Goal: Task Accomplishment & Management: Use online tool/utility

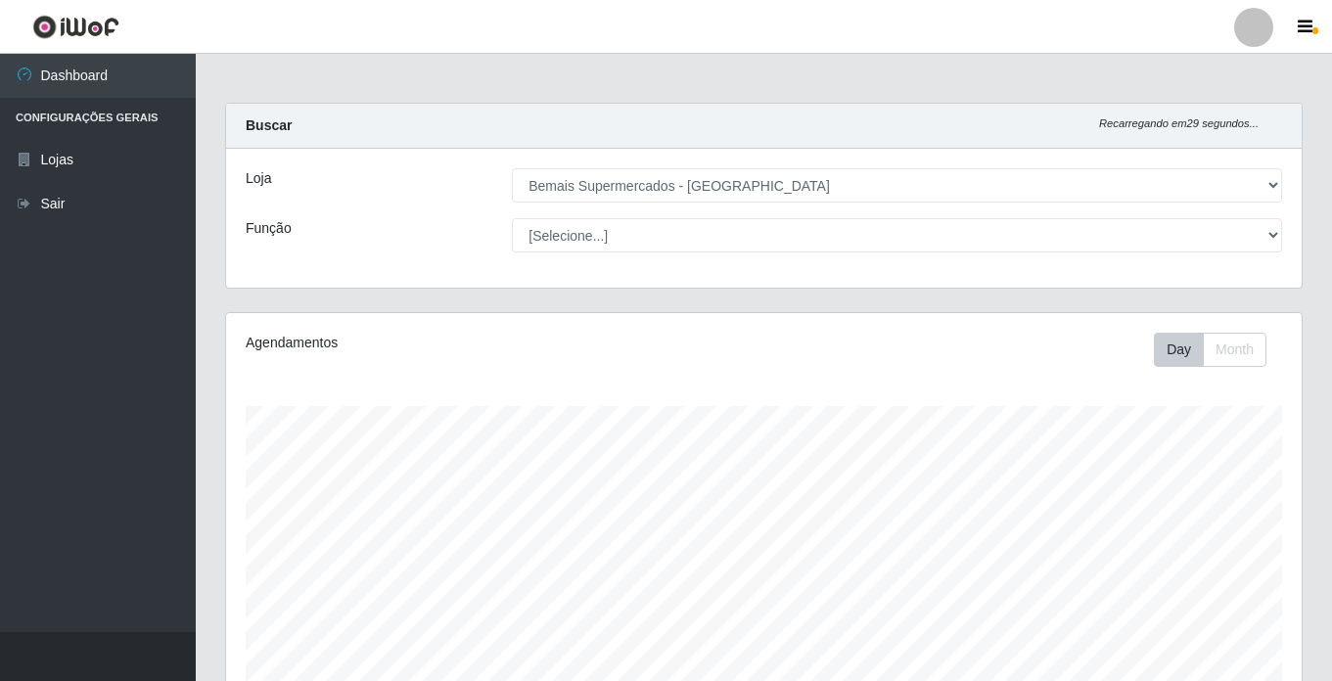
select select "250"
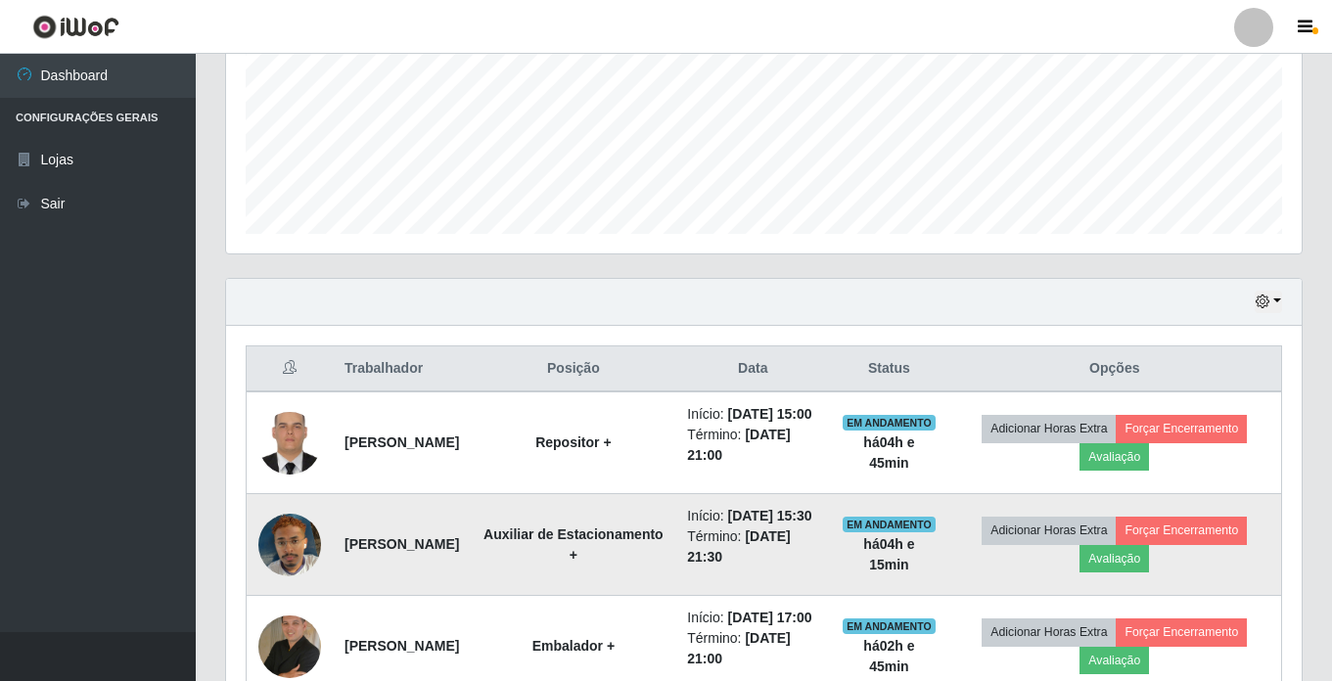
scroll to position [406, 1075]
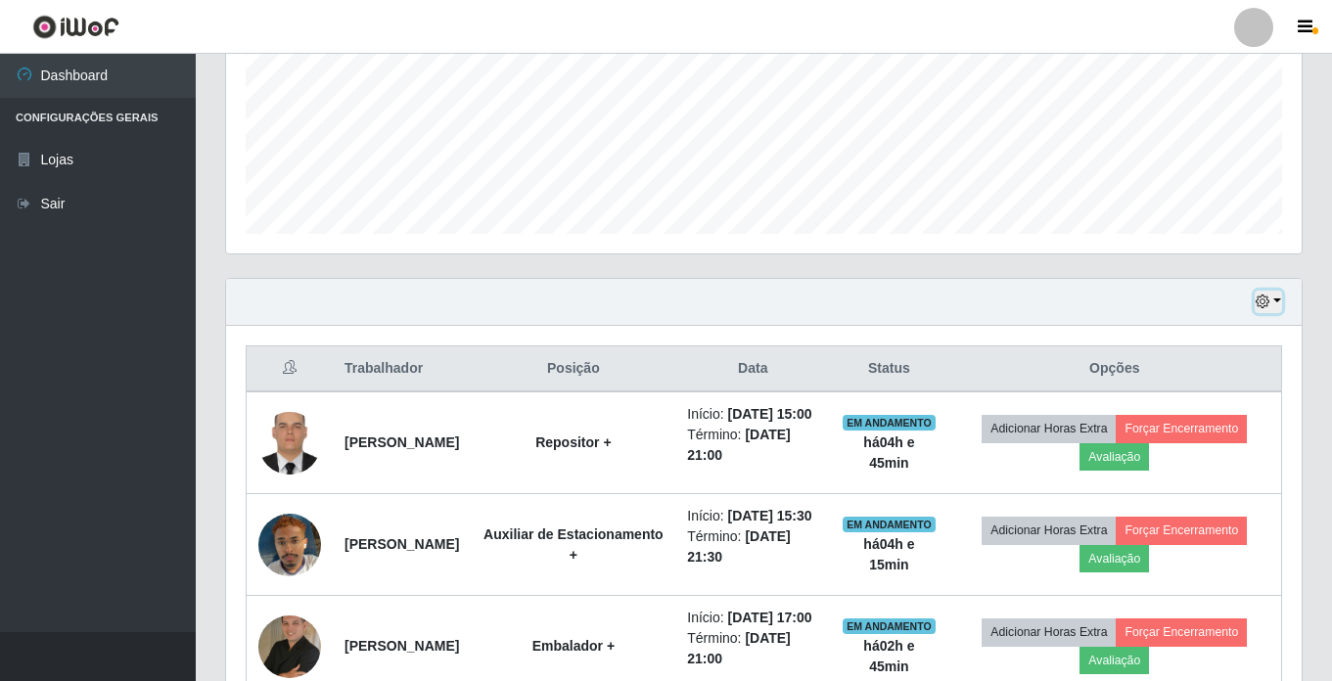
click at [1278, 300] on button "button" at bounding box center [1268, 302] width 27 height 23
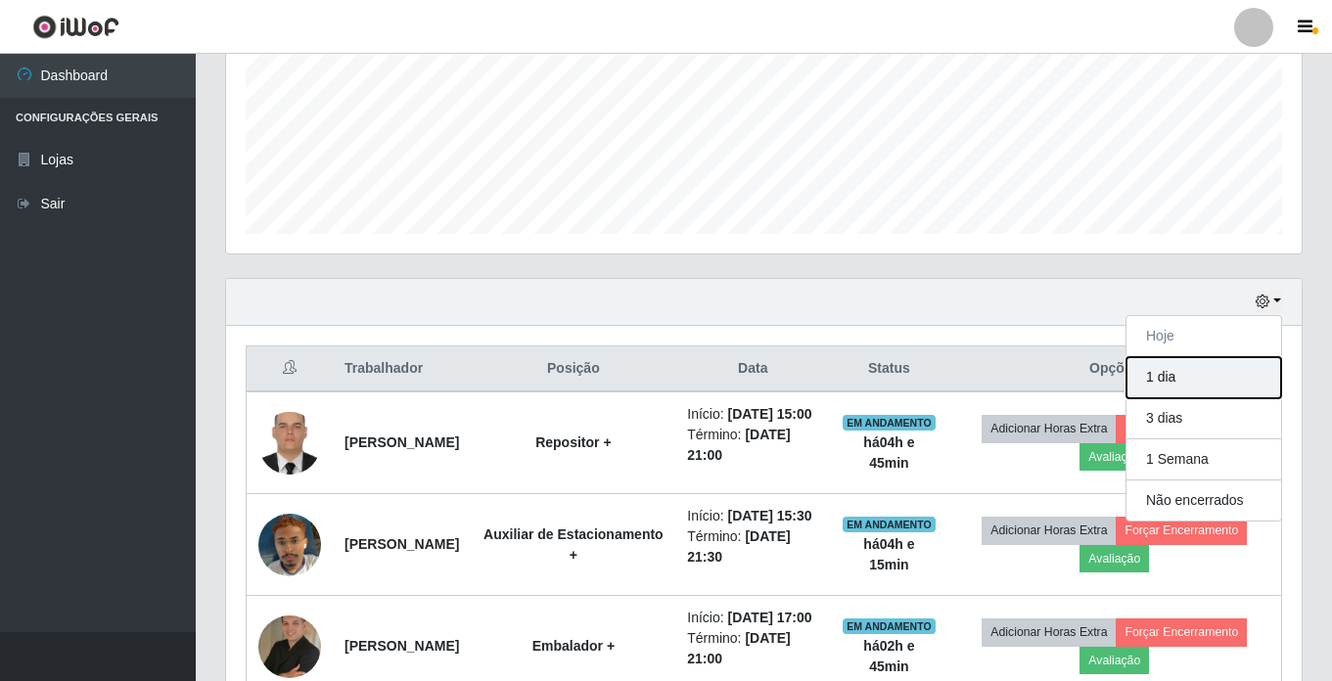
click at [1169, 381] on button "1 dia" at bounding box center [1203, 377] width 155 height 41
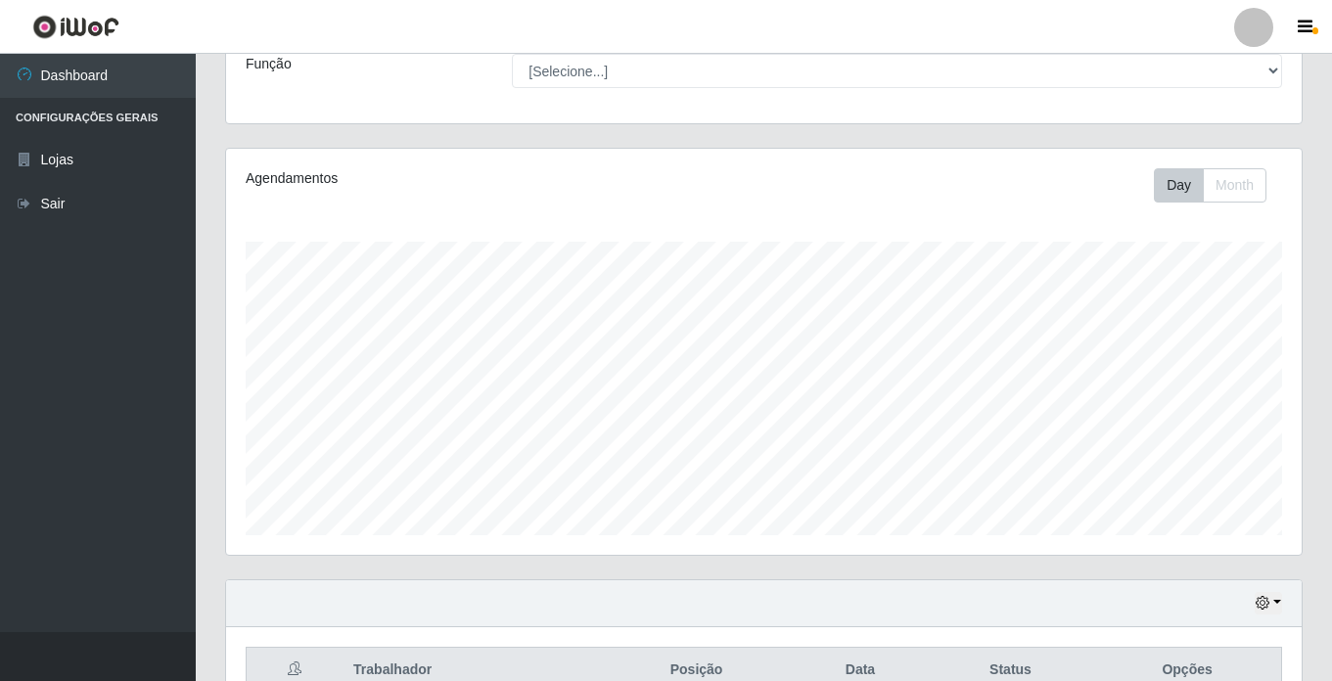
scroll to position [0, 0]
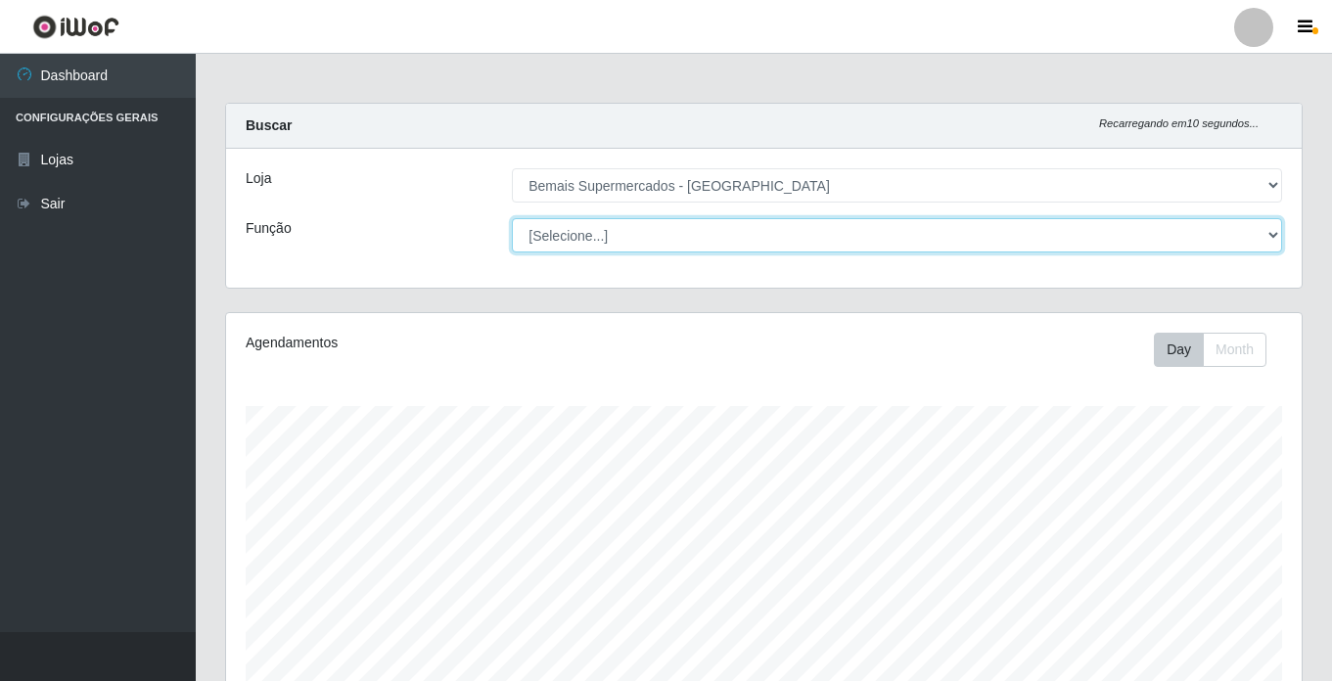
click at [1269, 234] on select "[Selecione...] ASG ASG + ASG ++ Auxiliar de Estacionamento Auxiliar de Estacion…" at bounding box center [897, 235] width 770 height 34
click at [512, 218] on select "[Selecione...] ASG ASG + ASG ++ Auxiliar de Estacionamento Auxiliar de Estacion…" at bounding box center [897, 235] width 770 height 34
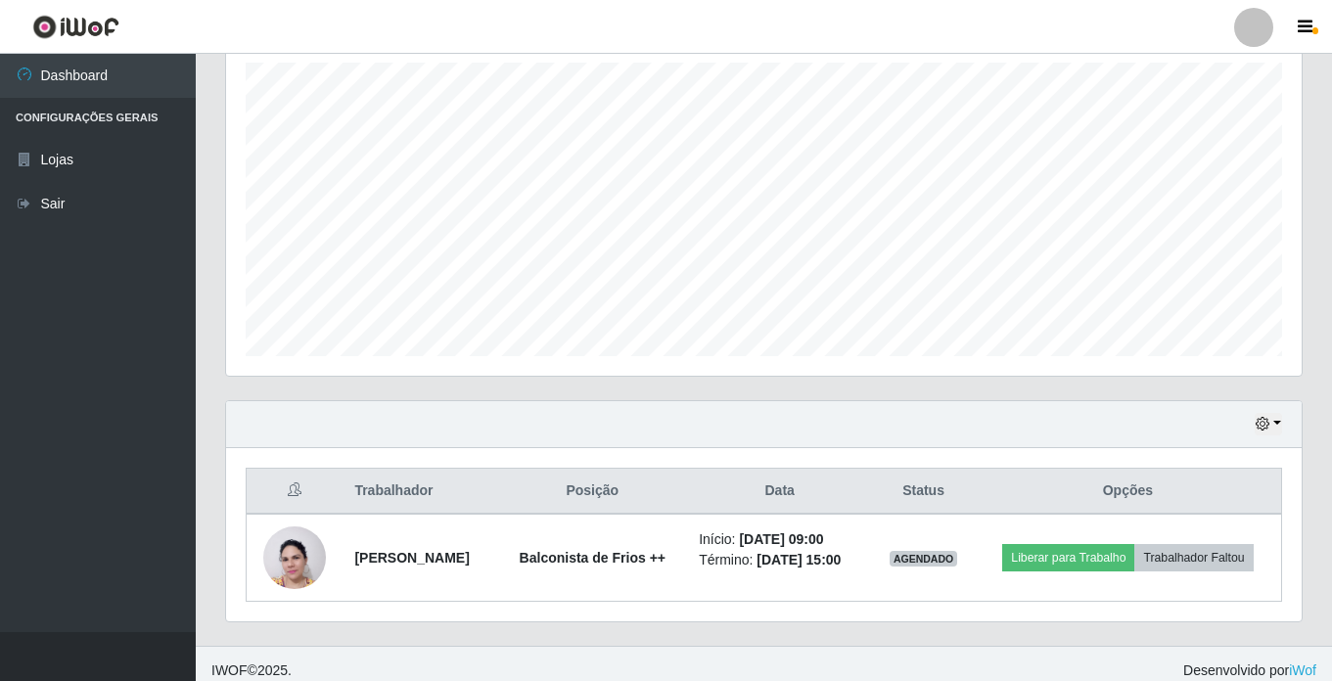
scroll to position [357, 0]
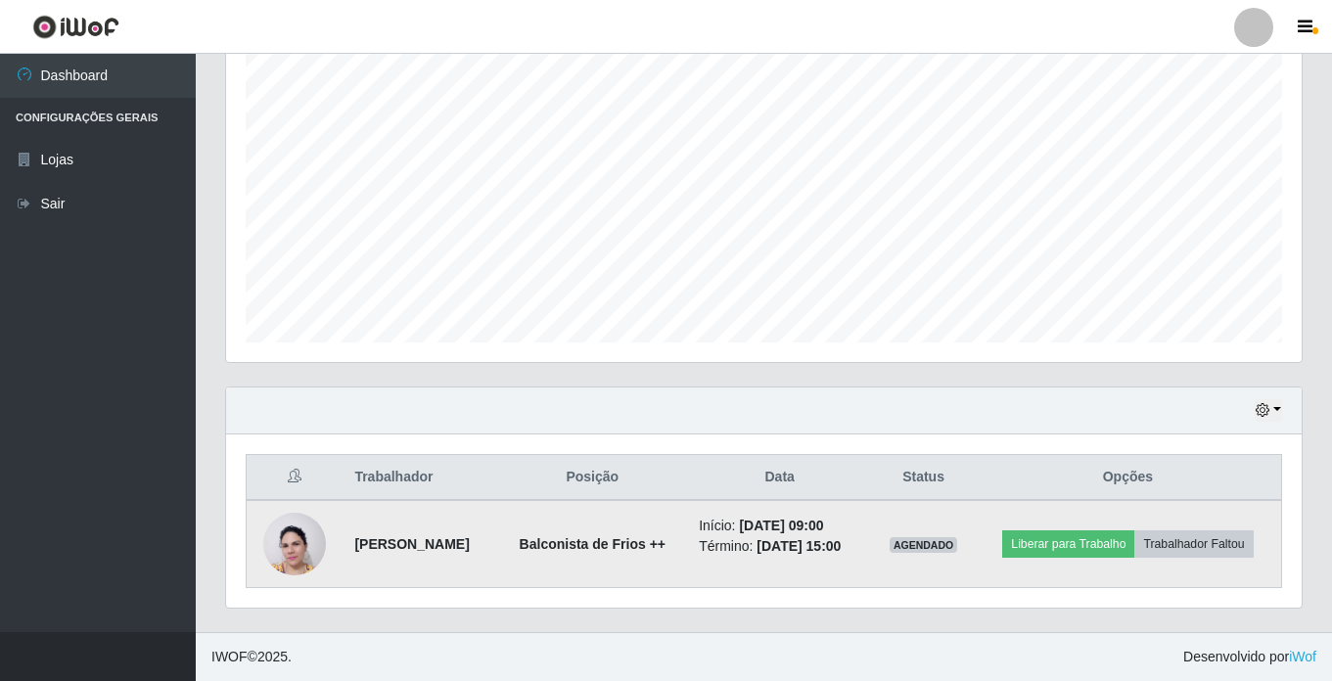
click at [290, 550] on img at bounding box center [294, 544] width 63 height 84
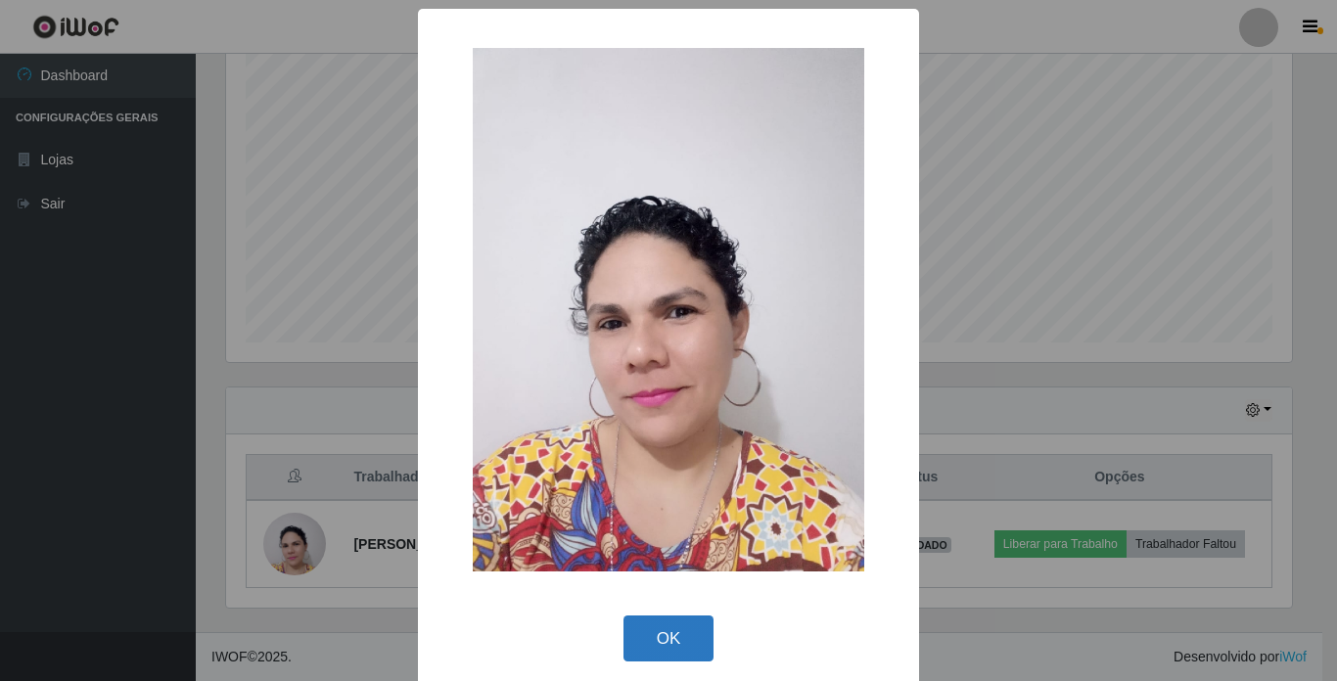
click at [671, 640] on button "OK" at bounding box center [668, 639] width 91 height 46
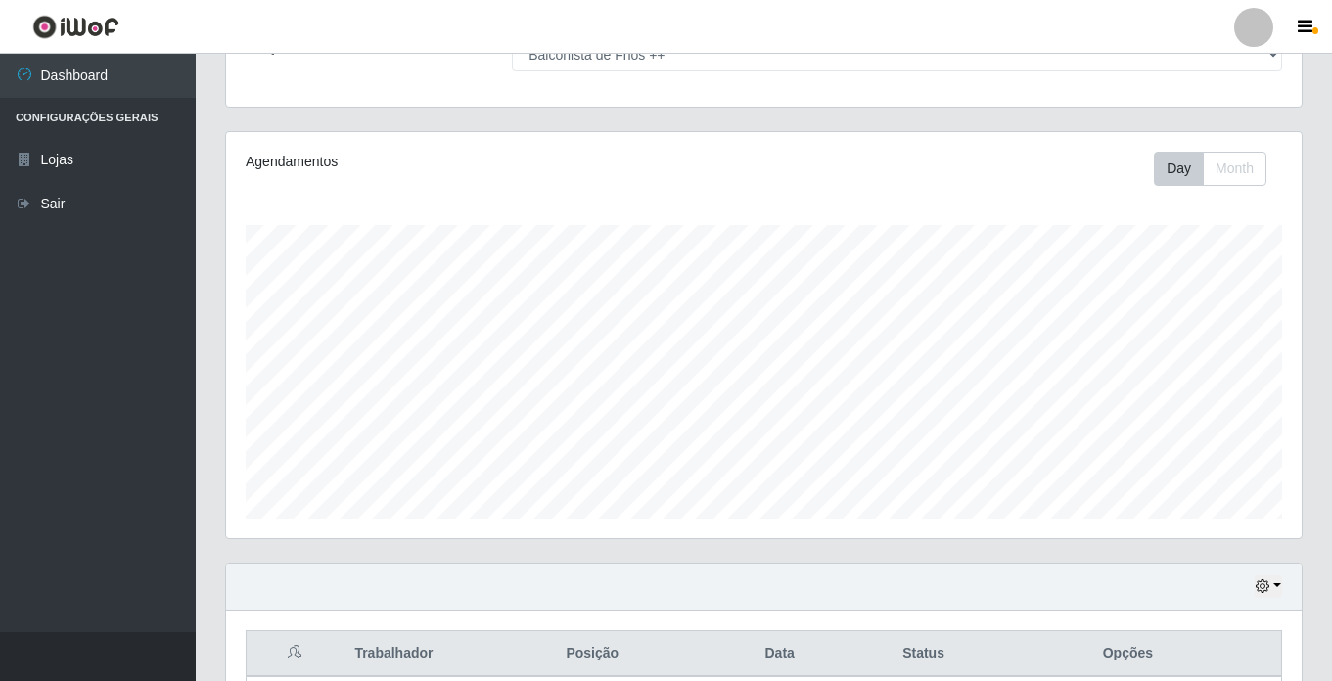
scroll to position [64, 0]
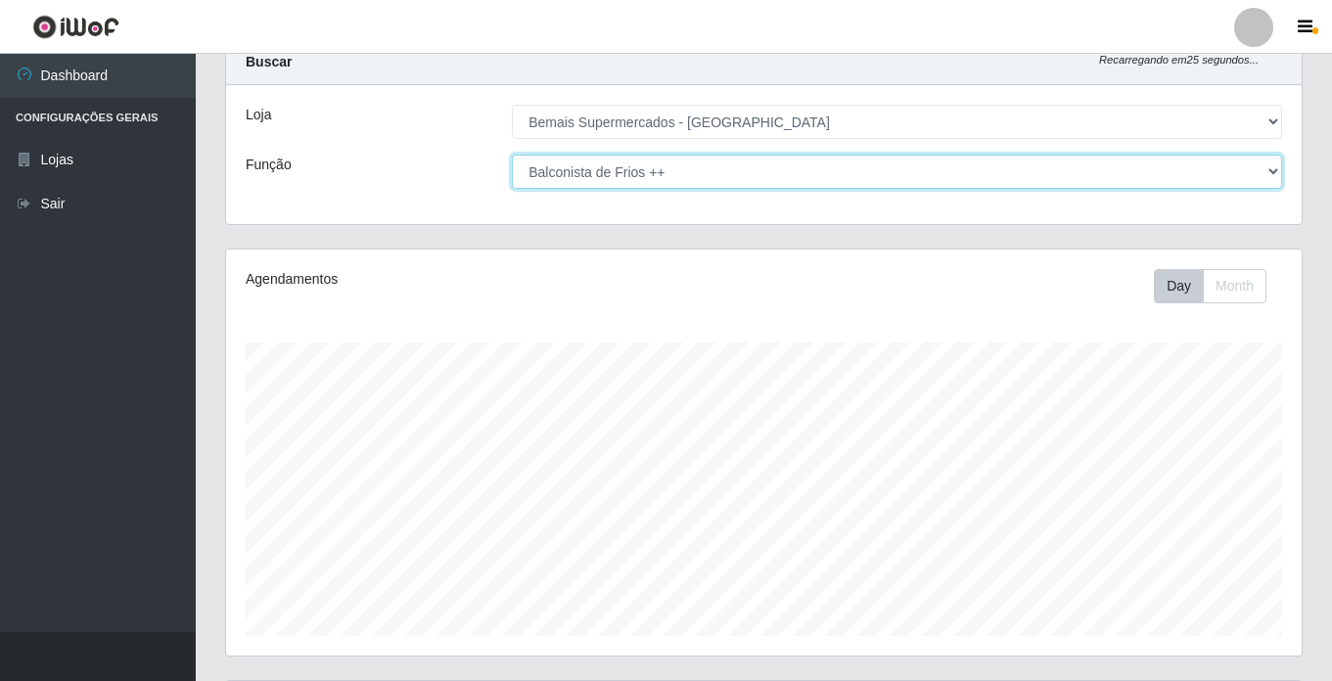
click at [1262, 172] on select "[Selecione...] ASG ASG + ASG ++ Auxiliar de Estacionamento Auxiliar de Estacion…" at bounding box center [897, 172] width 770 height 34
click at [512, 155] on select "[Selecione...] ASG ASG + ASG ++ Auxiliar de Estacionamento Auxiliar de Estacion…" at bounding box center [897, 172] width 770 height 34
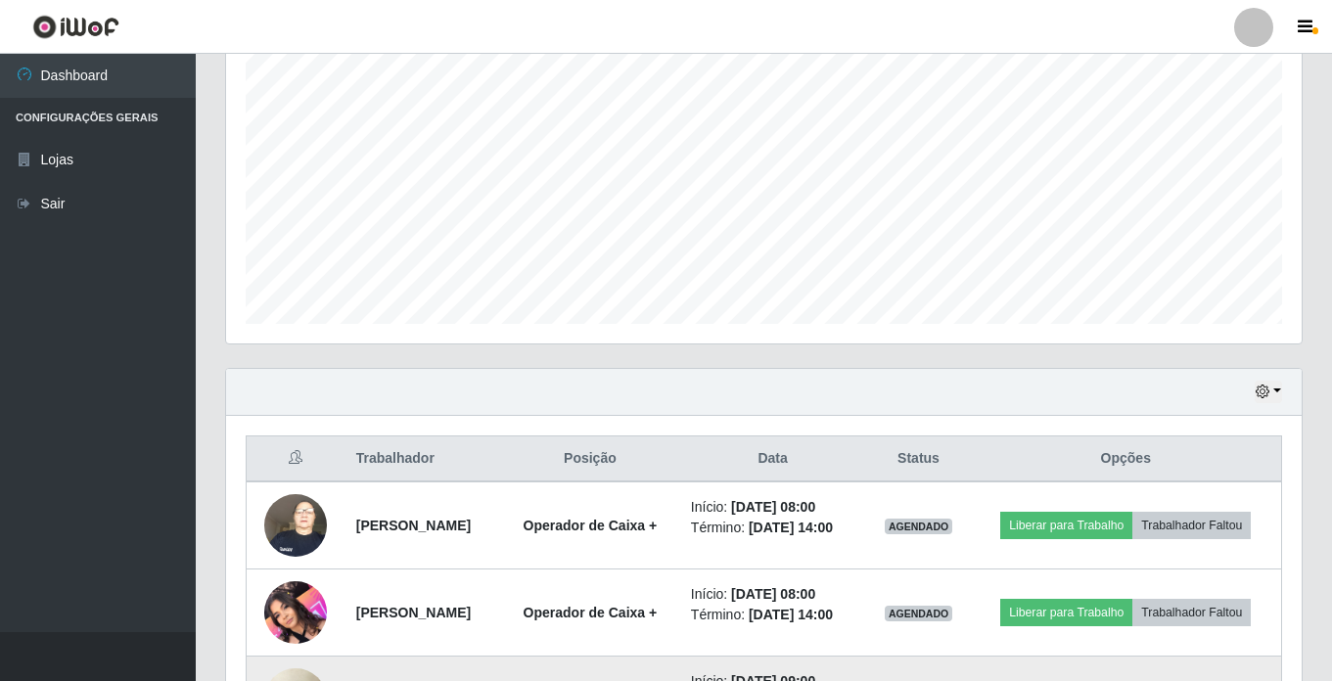
scroll to position [564, 0]
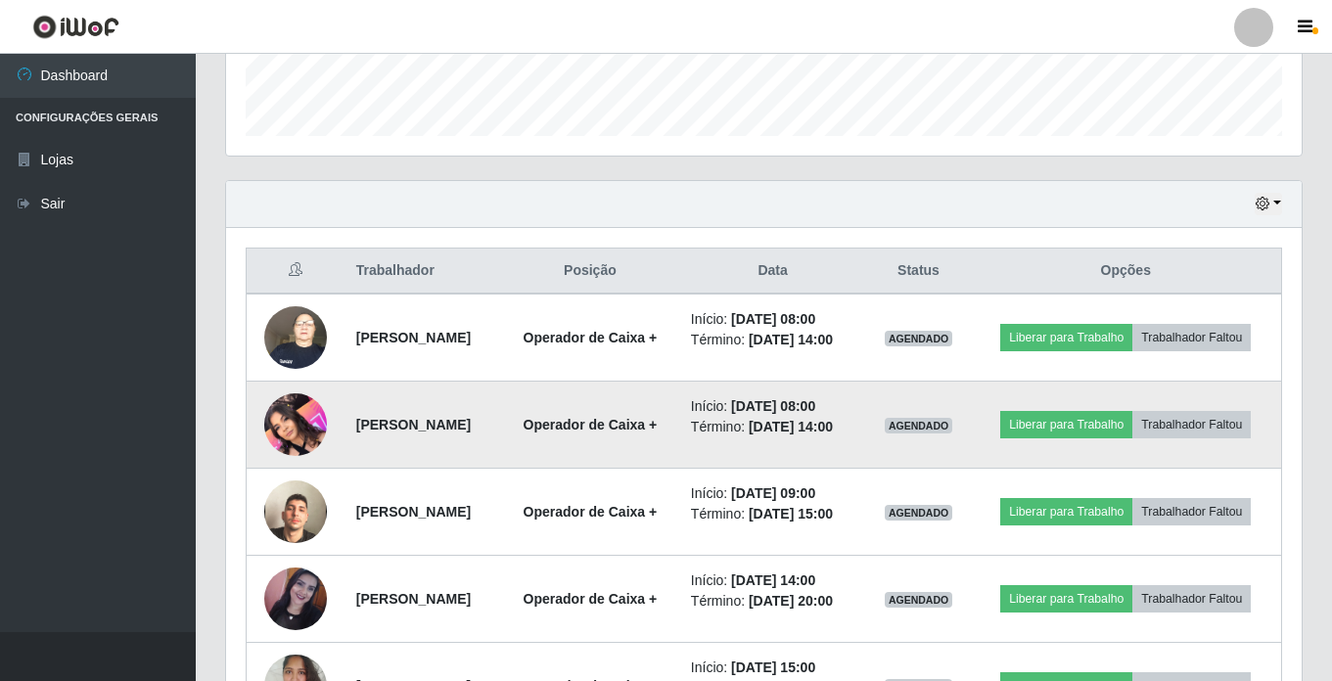
click at [293, 436] on img at bounding box center [295, 424] width 63 height 83
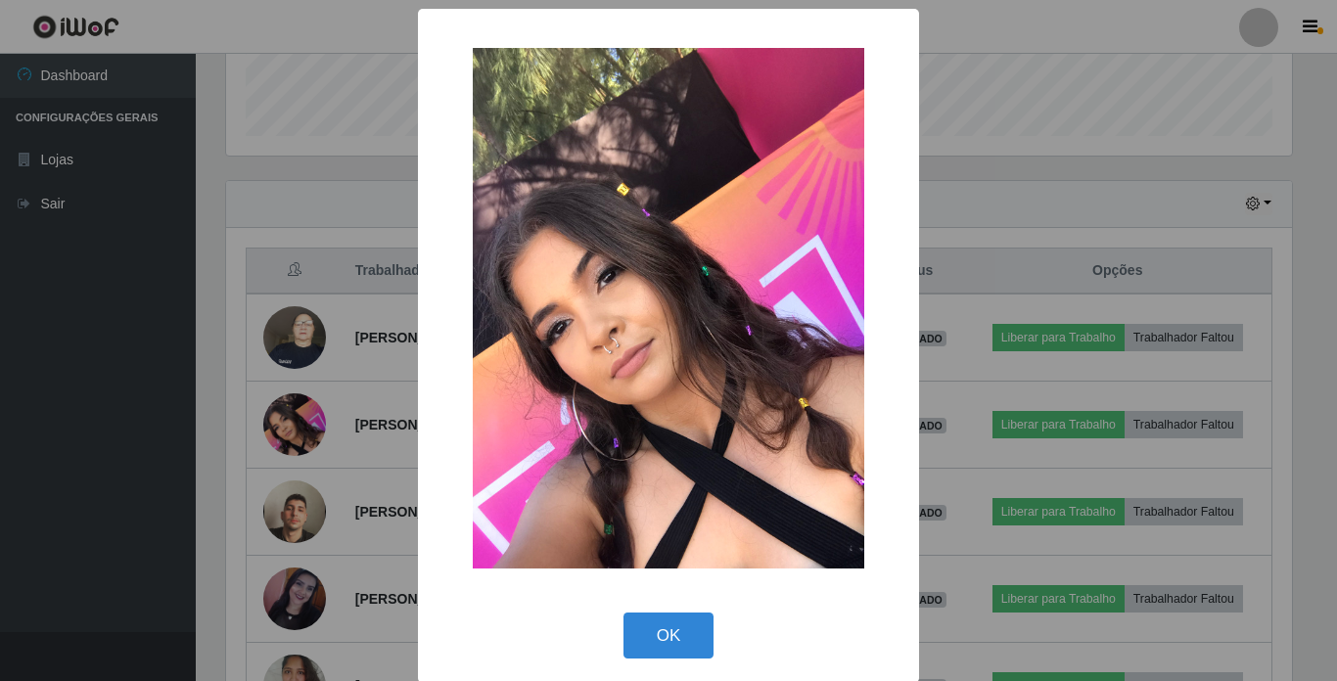
click at [295, 434] on div "× OK Cancel" at bounding box center [668, 340] width 1337 height 681
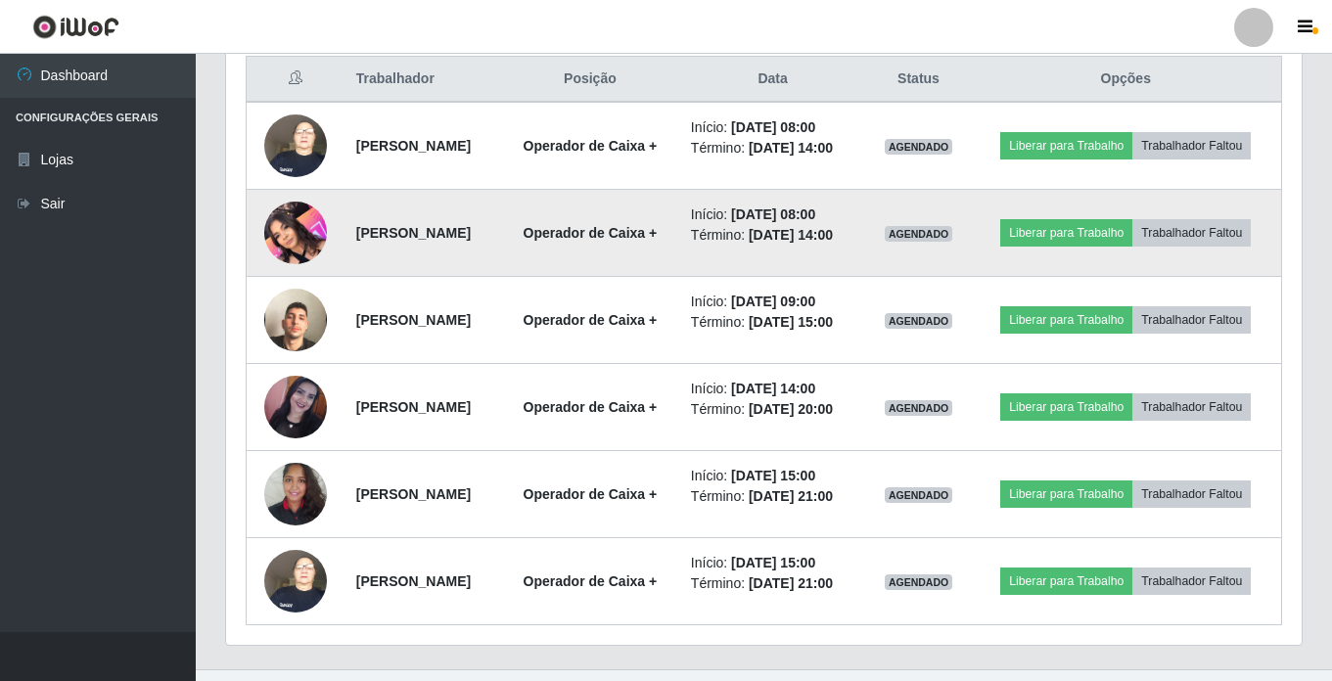
scroll to position [759, 0]
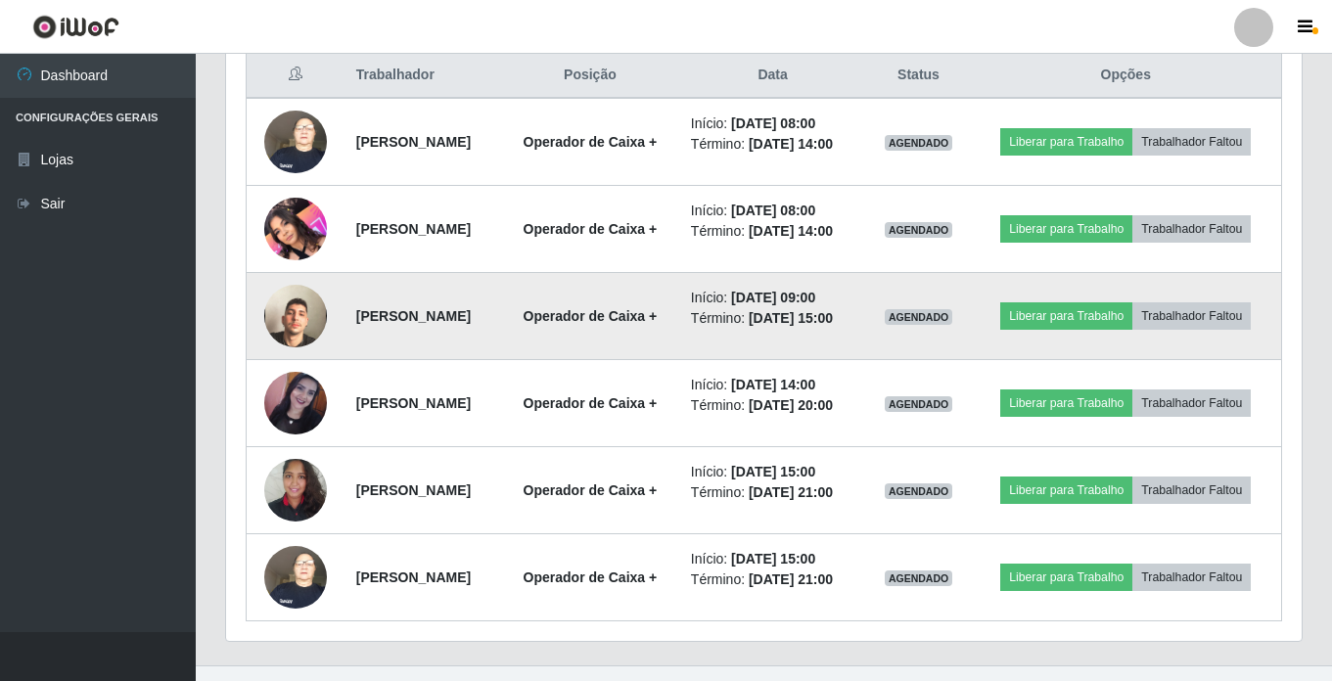
click at [290, 351] on img at bounding box center [295, 316] width 63 height 112
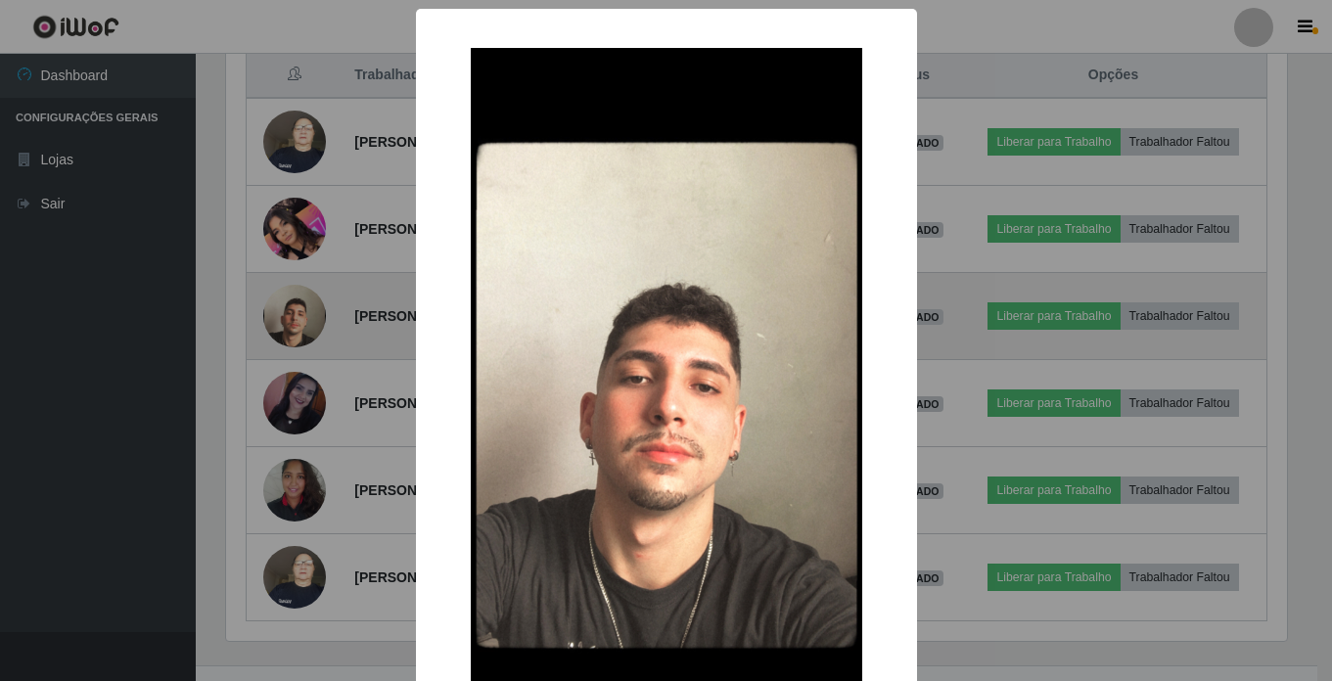
scroll to position [406, 1066]
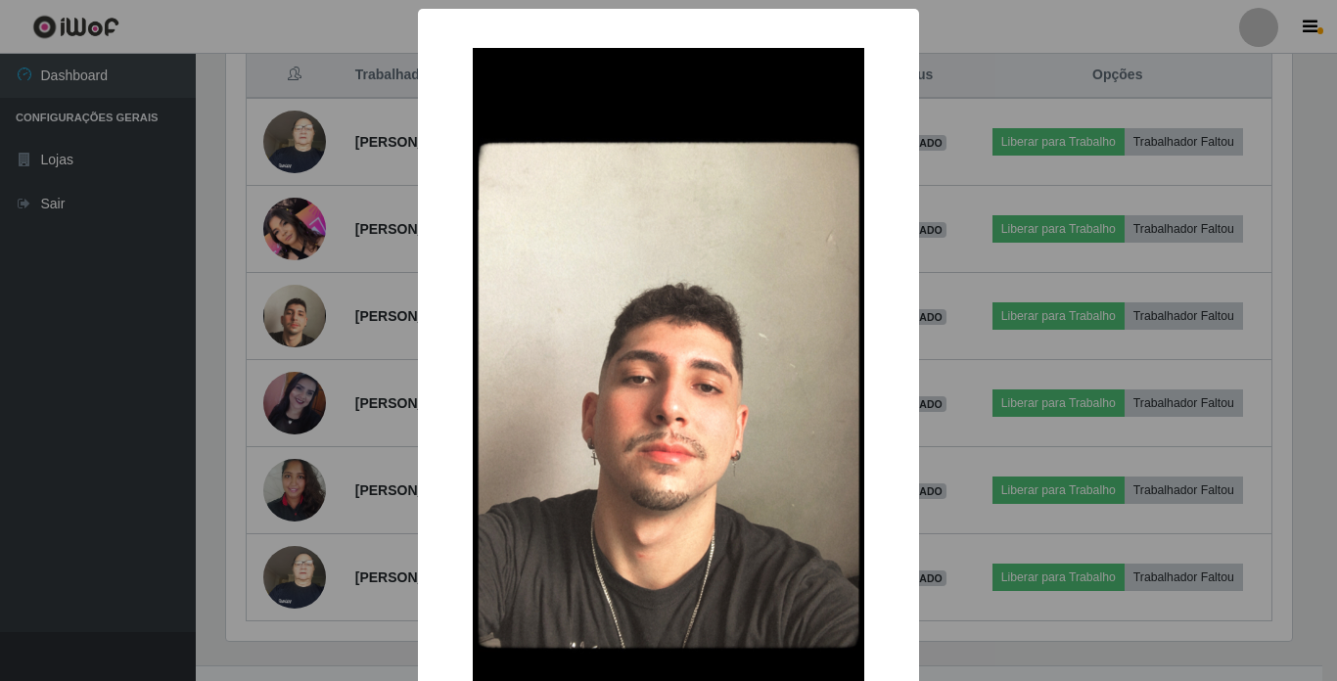
click at [296, 359] on div "× OK Cancel" at bounding box center [668, 340] width 1337 height 681
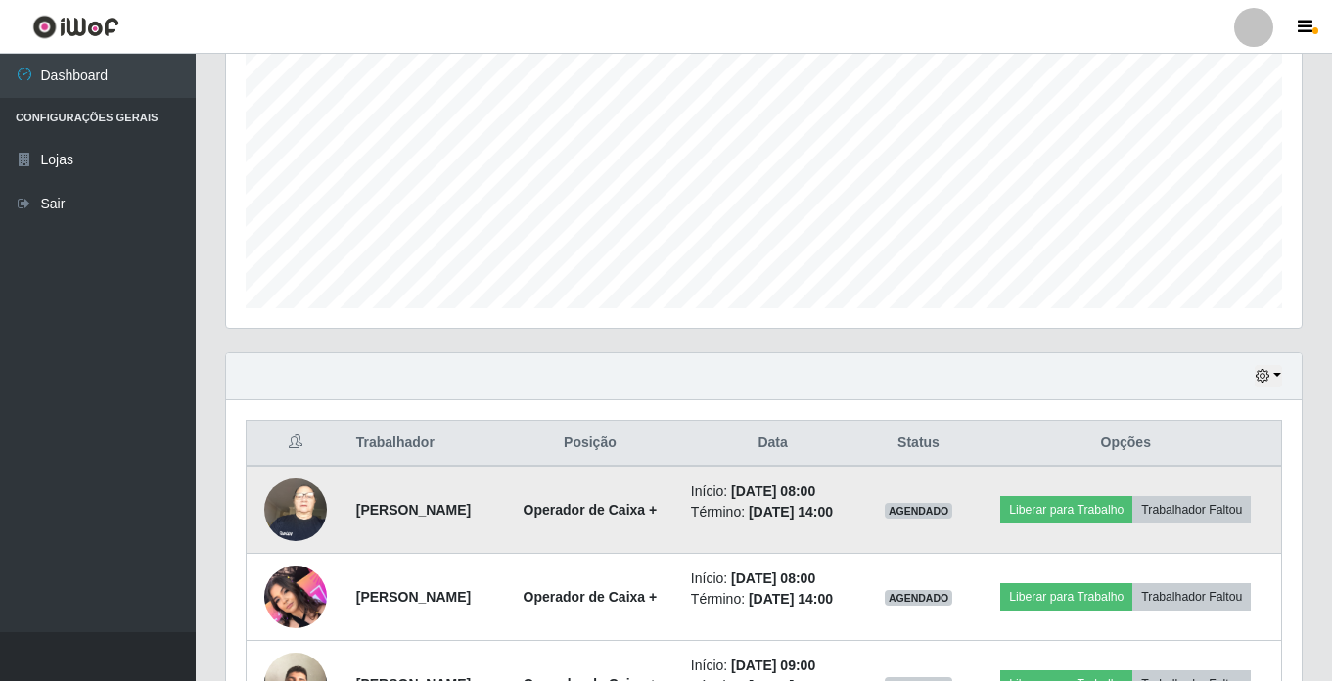
scroll to position [489, 0]
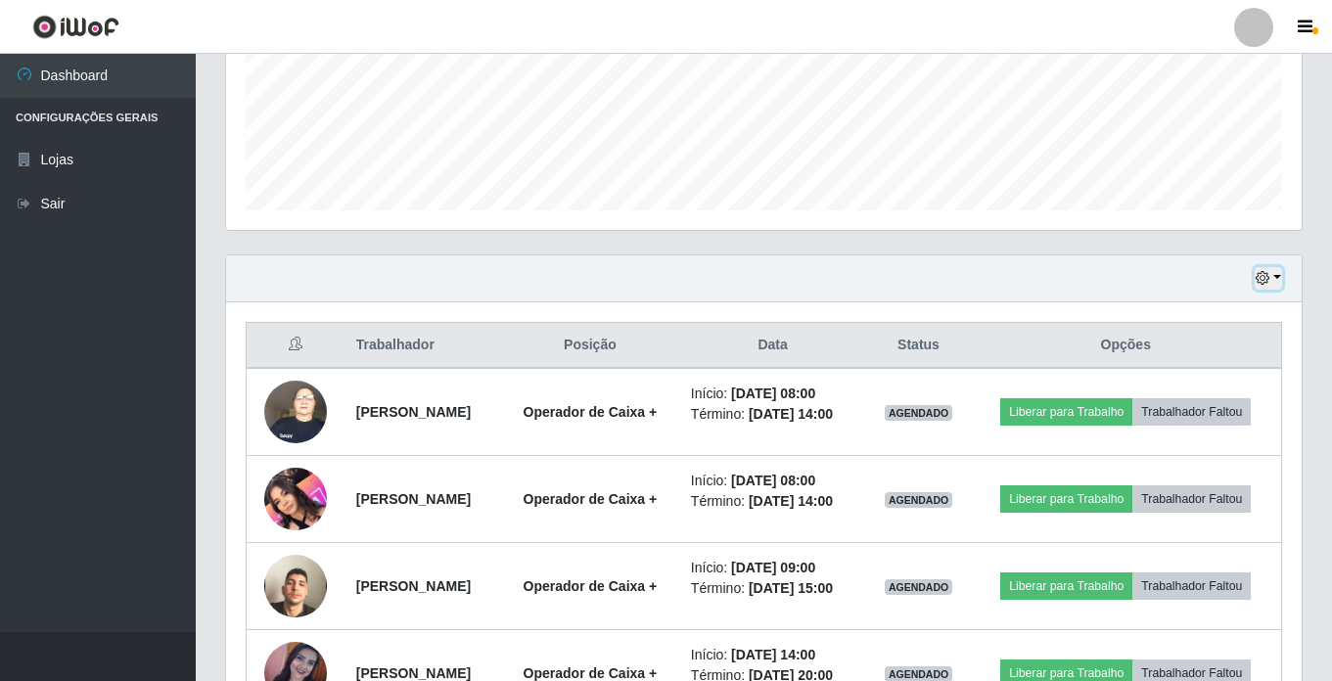
click at [1277, 273] on button "button" at bounding box center [1268, 278] width 27 height 23
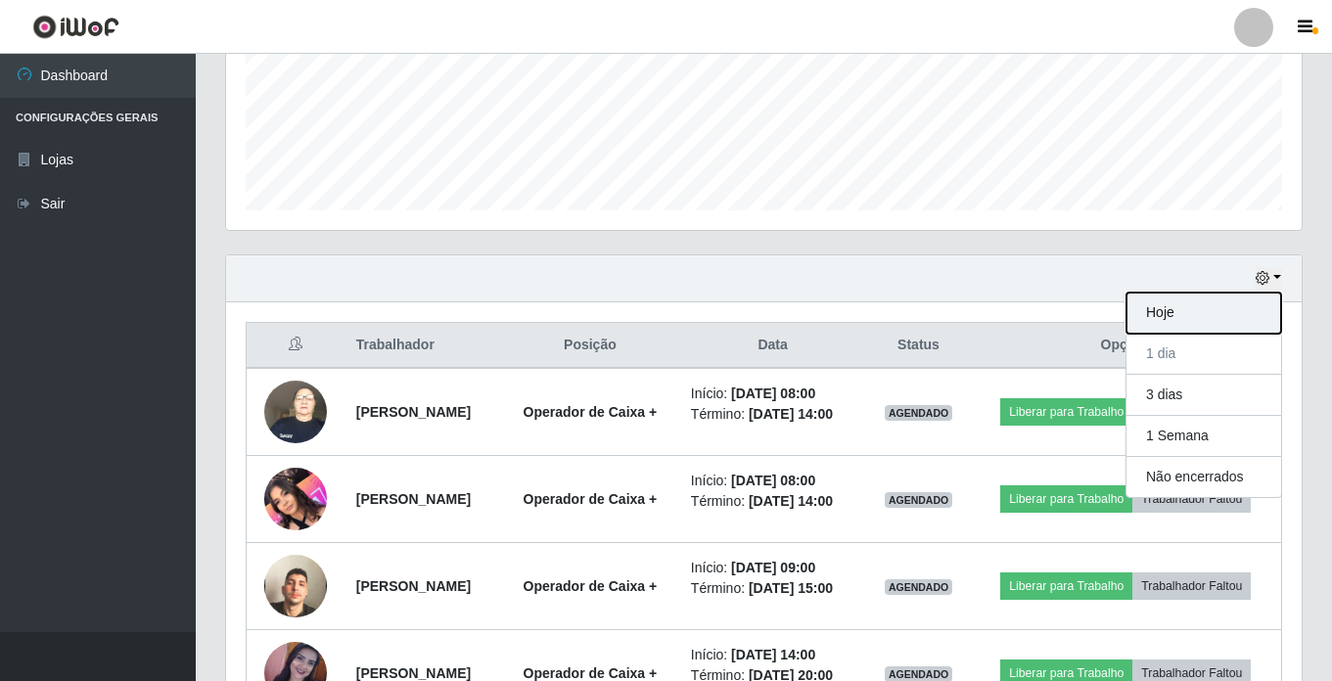
click at [1192, 309] on button "Hoje" at bounding box center [1203, 313] width 155 height 41
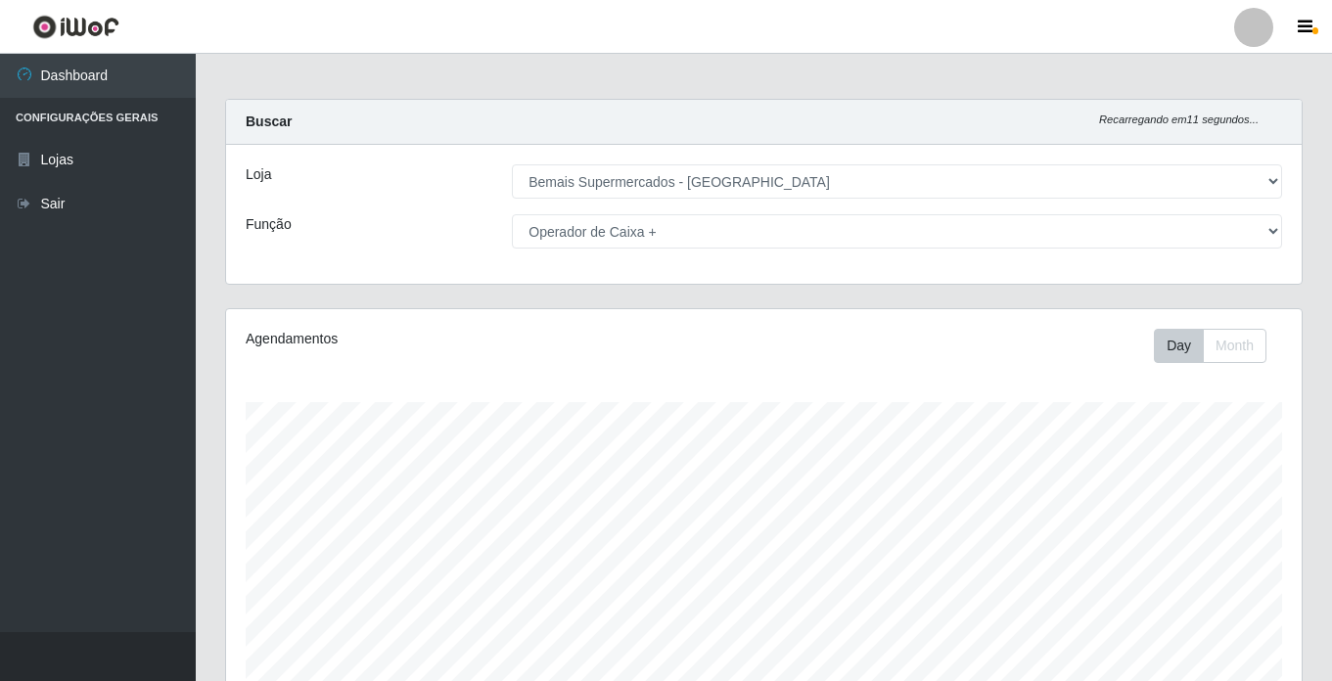
scroll to position [0, 0]
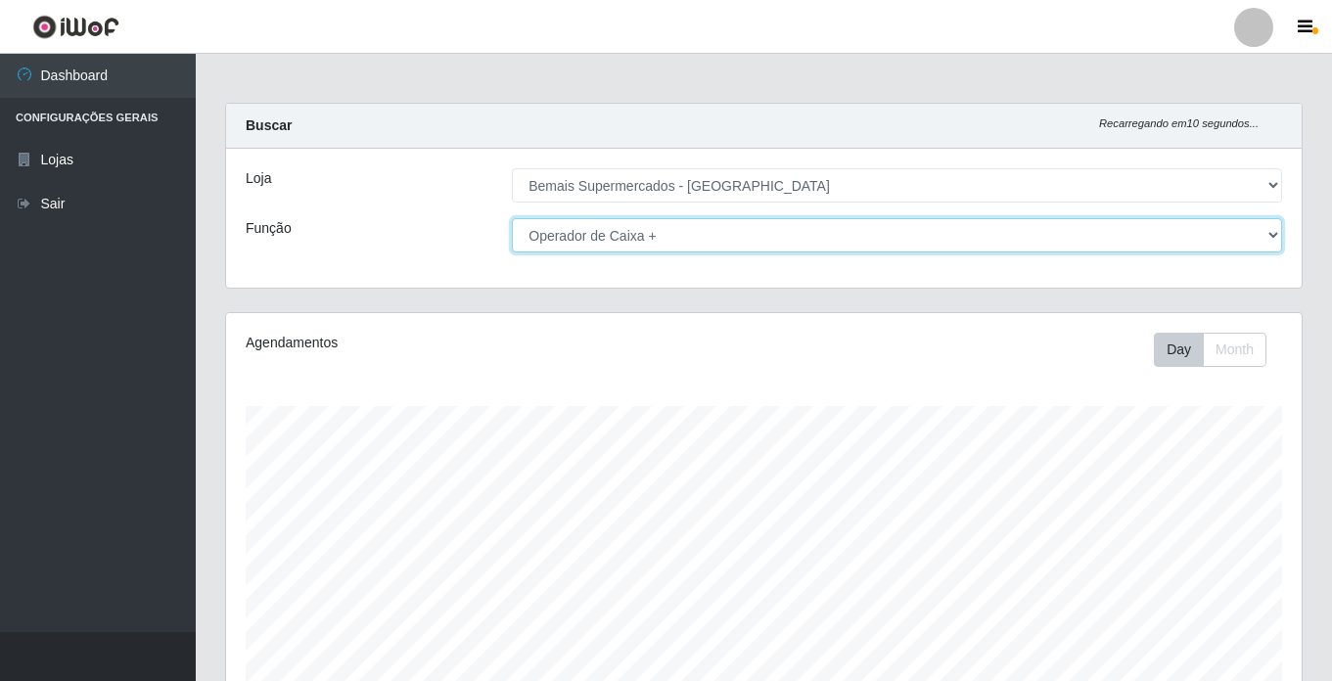
click at [1265, 229] on select "[Selecione...] ASG ASG + ASG ++ Auxiliar de Estacionamento Auxiliar de Estacion…" at bounding box center [897, 235] width 770 height 34
click at [1267, 243] on select "[Selecione...] ASG ASG + ASG ++ Auxiliar de Estacionamento Auxiliar de Estacion…" at bounding box center [897, 235] width 770 height 34
select select "[Selecione...]"
click at [512, 218] on select "[Selecione...] ASG ASG + ASG ++ Auxiliar de Estacionamento Auxiliar de Estacion…" at bounding box center [897, 235] width 770 height 34
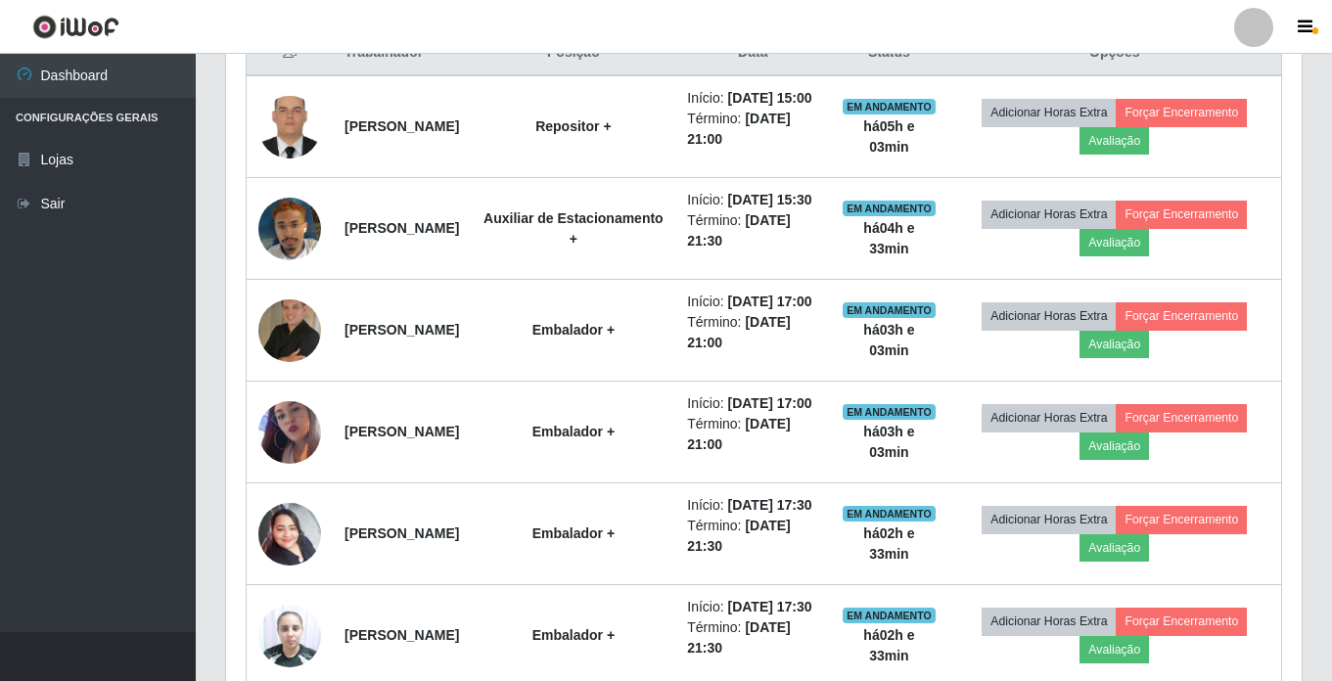
scroll to position [783, 0]
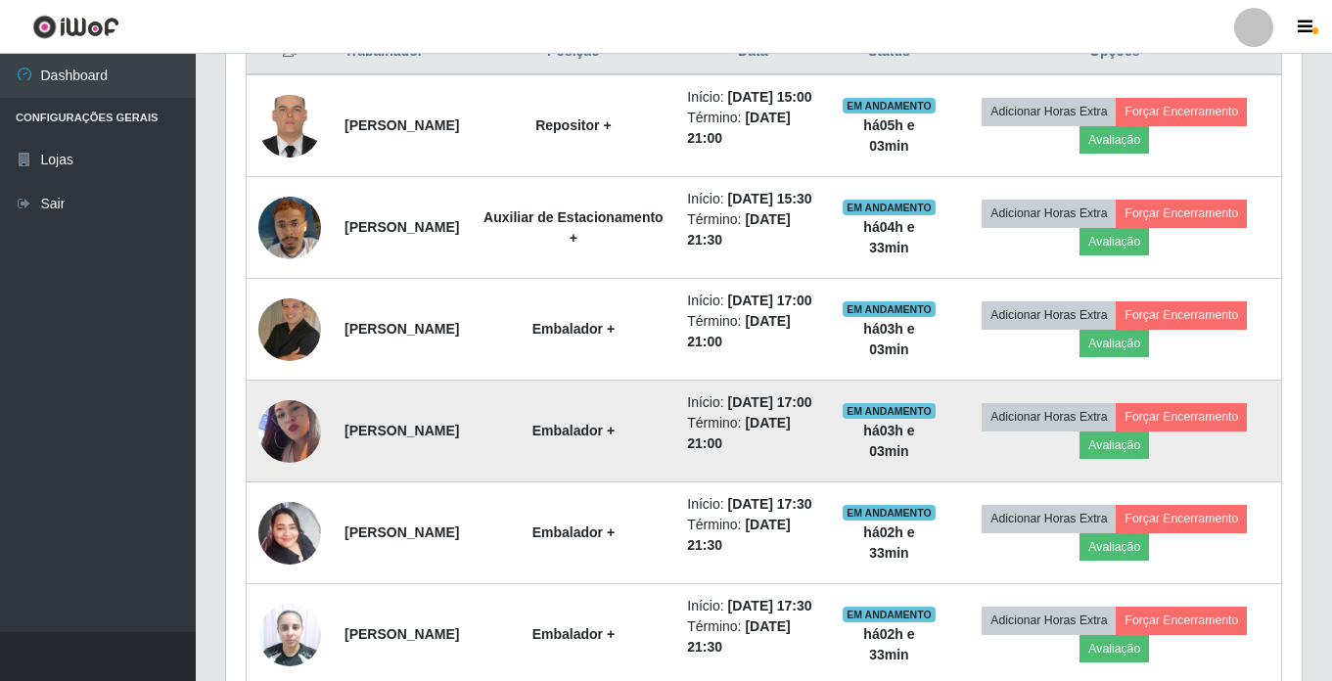
click at [288, 487] on img at bounding box center [289, 432] width 63 height 112
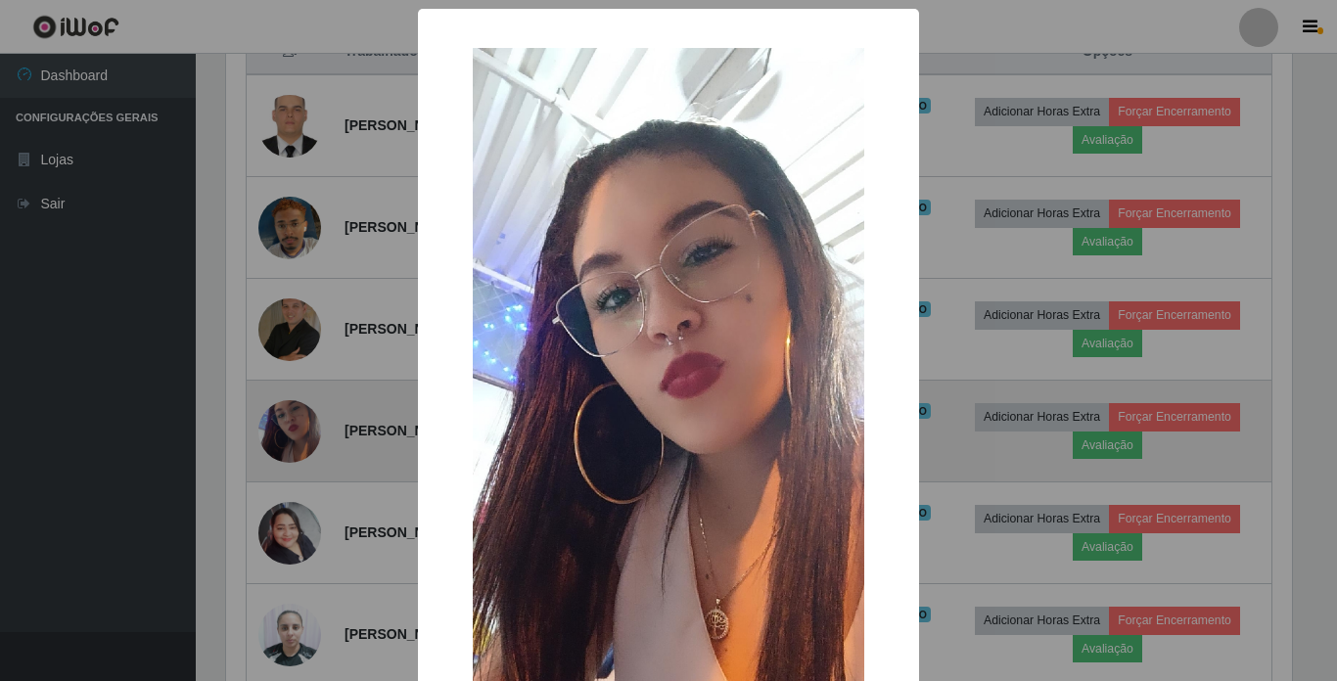
click at [288, 517] on div "× OK Cancel" at bounding box center [668, 340] width 1337 height 681
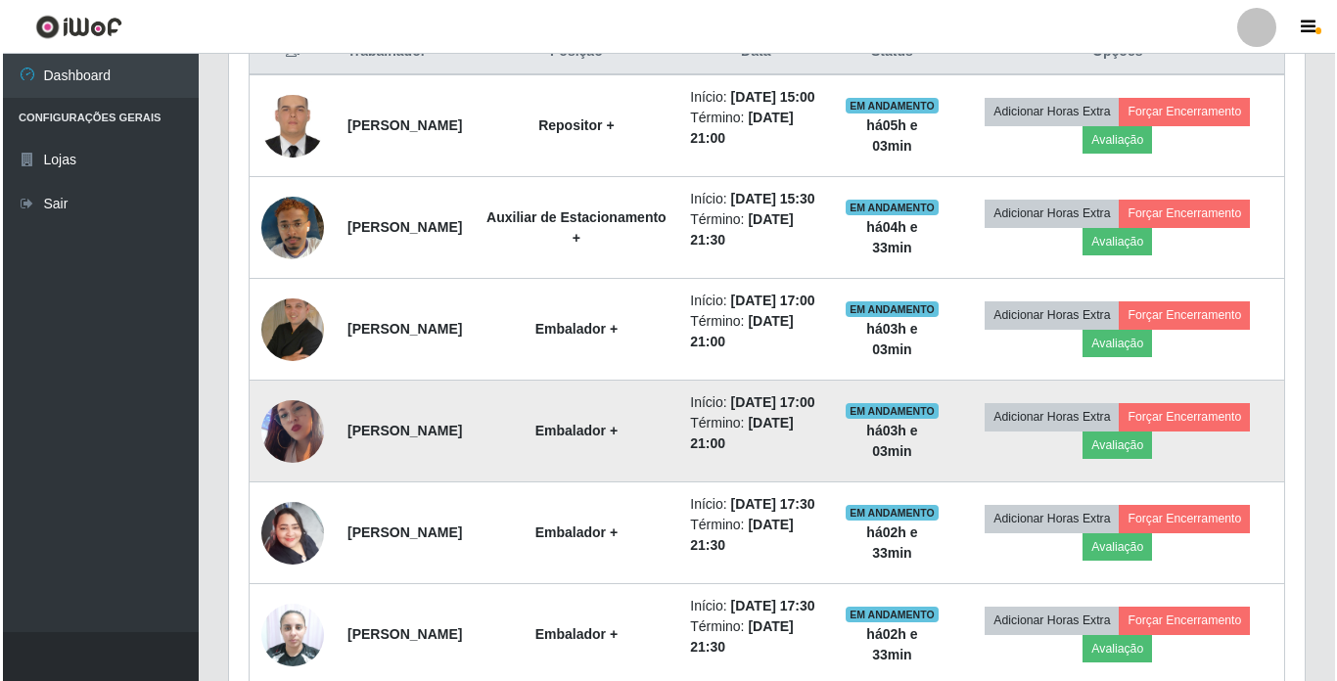
scroll to position [406, 1075]
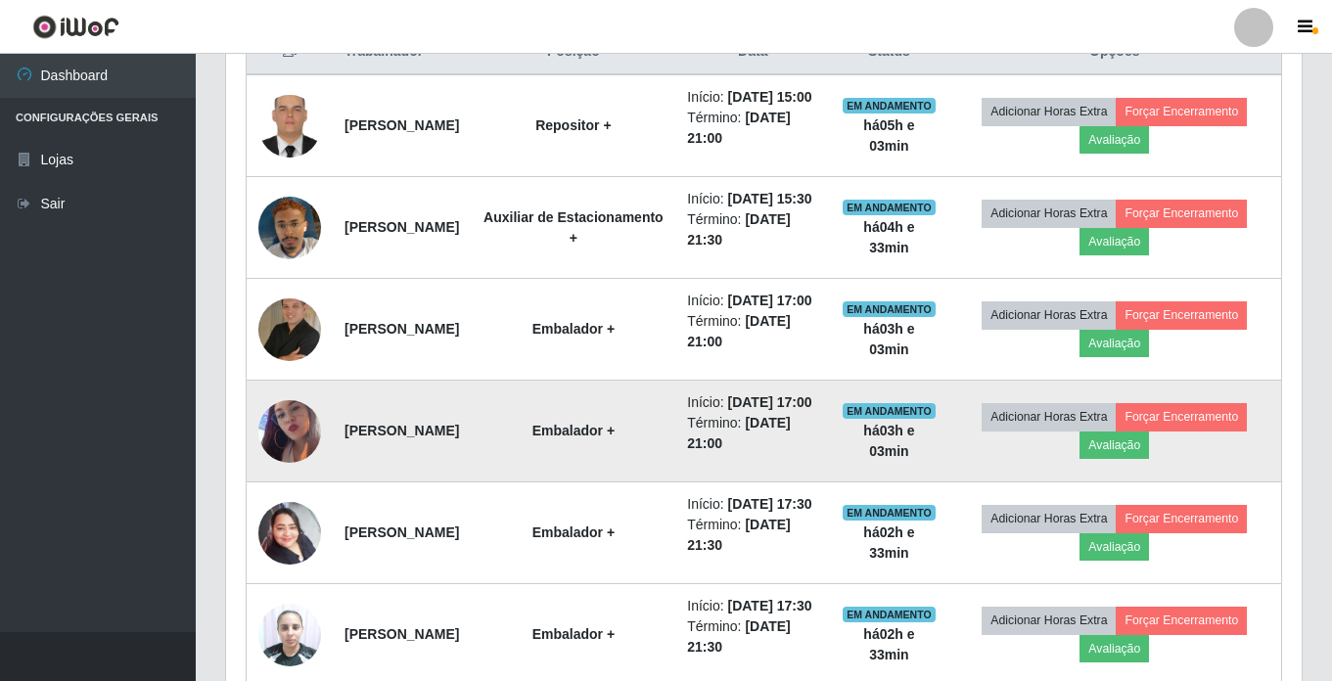
click at [298, 487] on img at bounding box center [289, 432] width 63 height 112
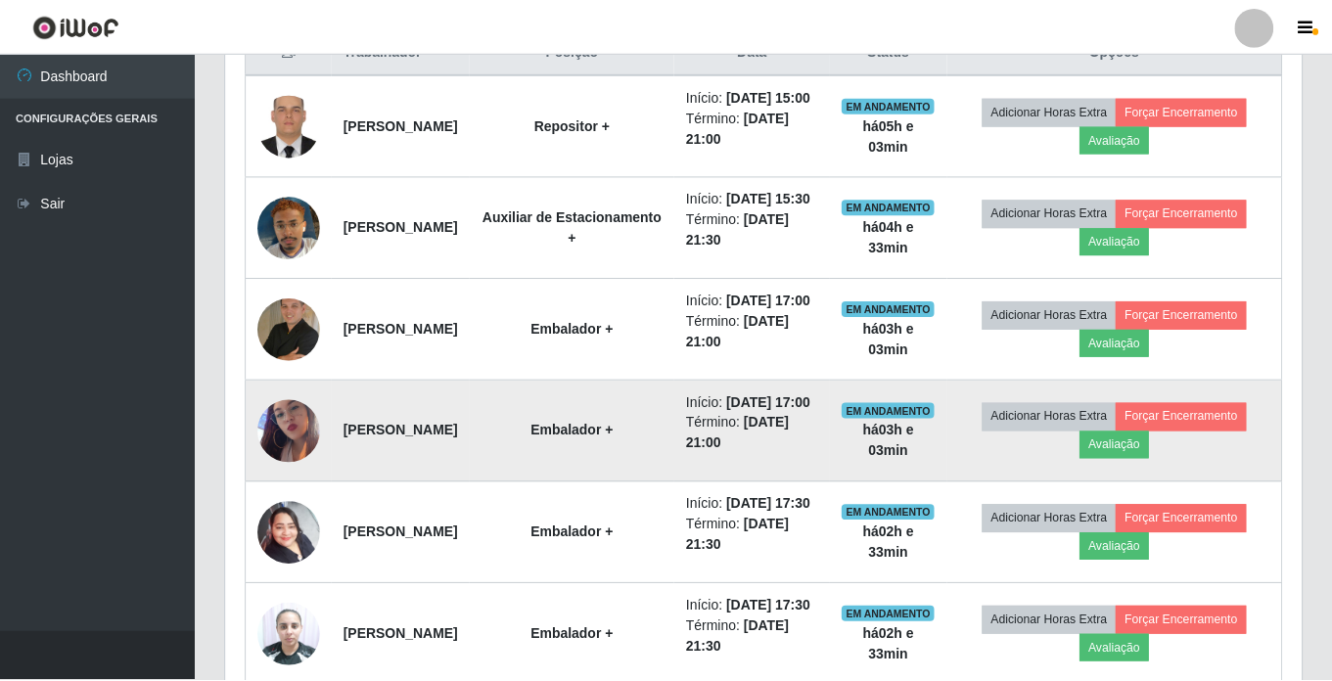
scroll to position [406, 1066]
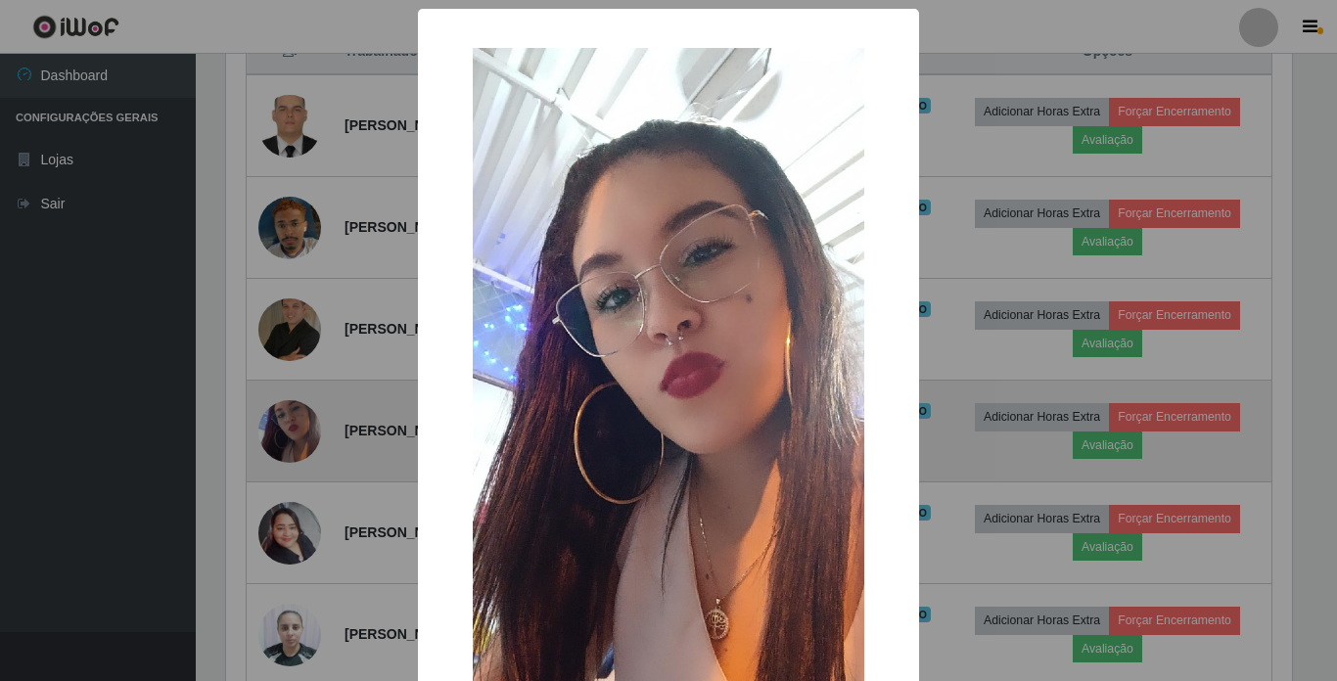
click at [298, 508] on div "× OK Cancel" at bounding box center [668, 340] width 1337 height 681
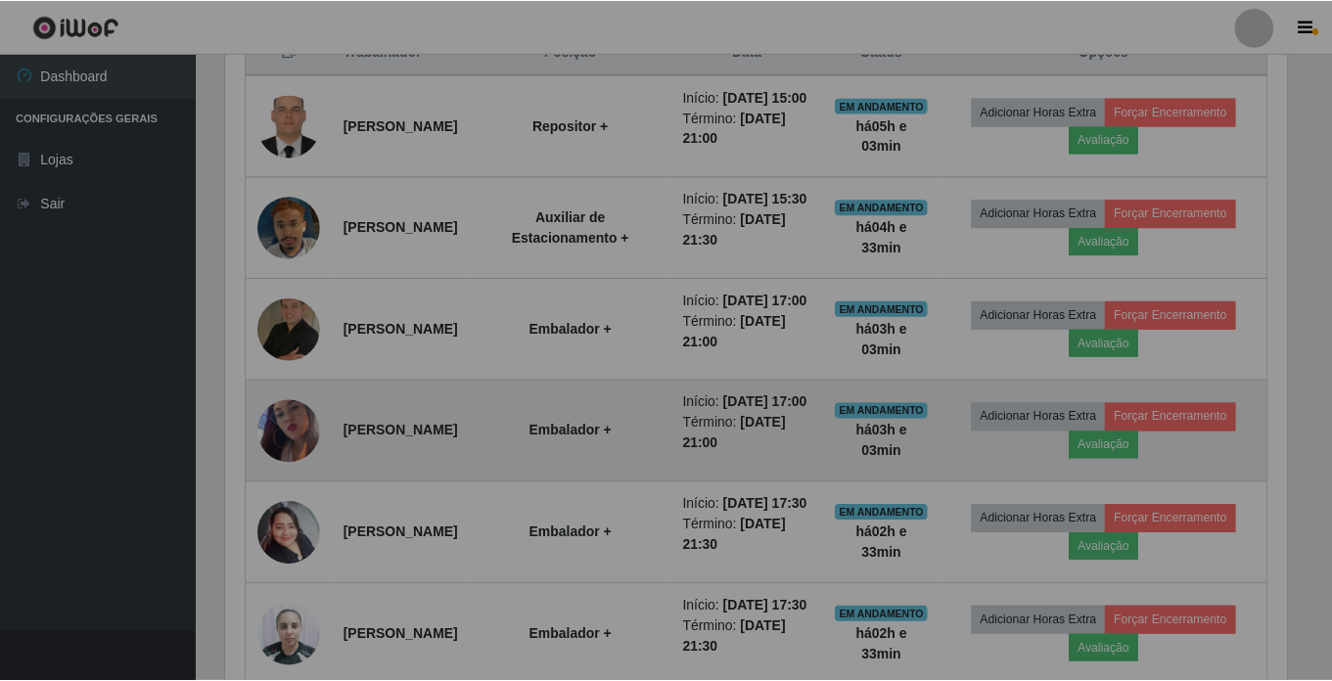
scroll to position [406, 1075]
